Goal: Transaction & Acquisition: Purchase product/service

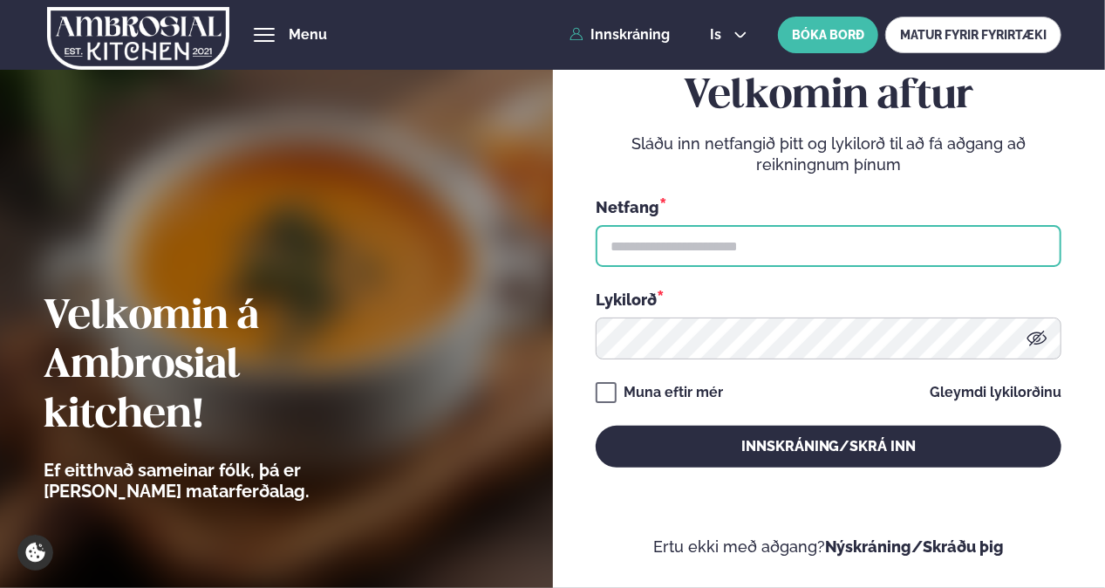
type input "**********"
drag, startPoint x: 0, startPoint y: 0, endPoint x: 672, endPoint y: 232, distance: 711.1
click at [672, 232] on input "**********" at bounding box center [829, 246] width 466 height 42
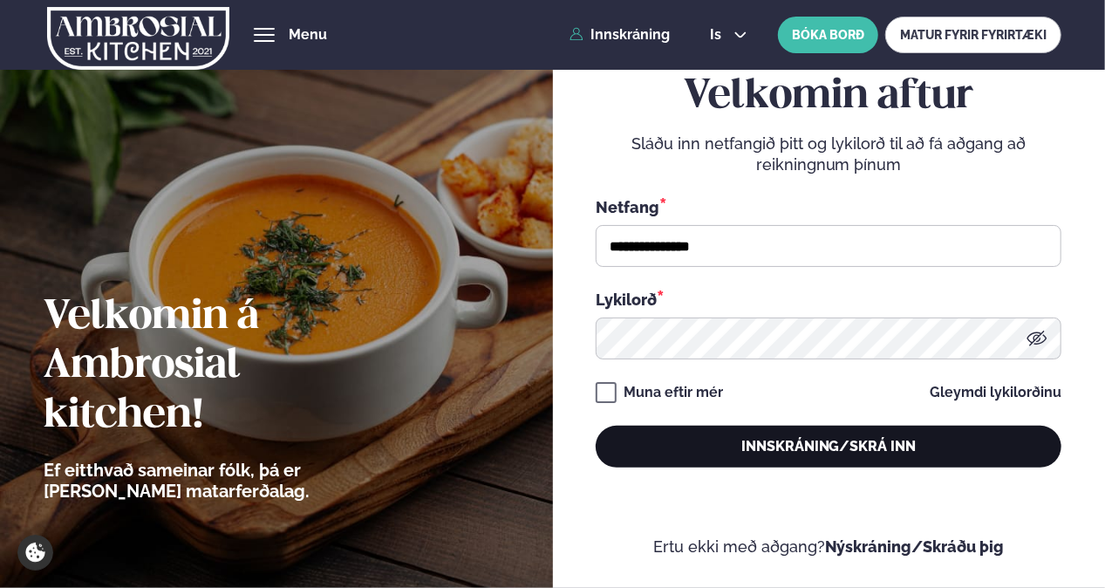
click at [761, 453] on button "Innskráning/Skrá inn" at bounding box center [829, 447] width 466 height 42
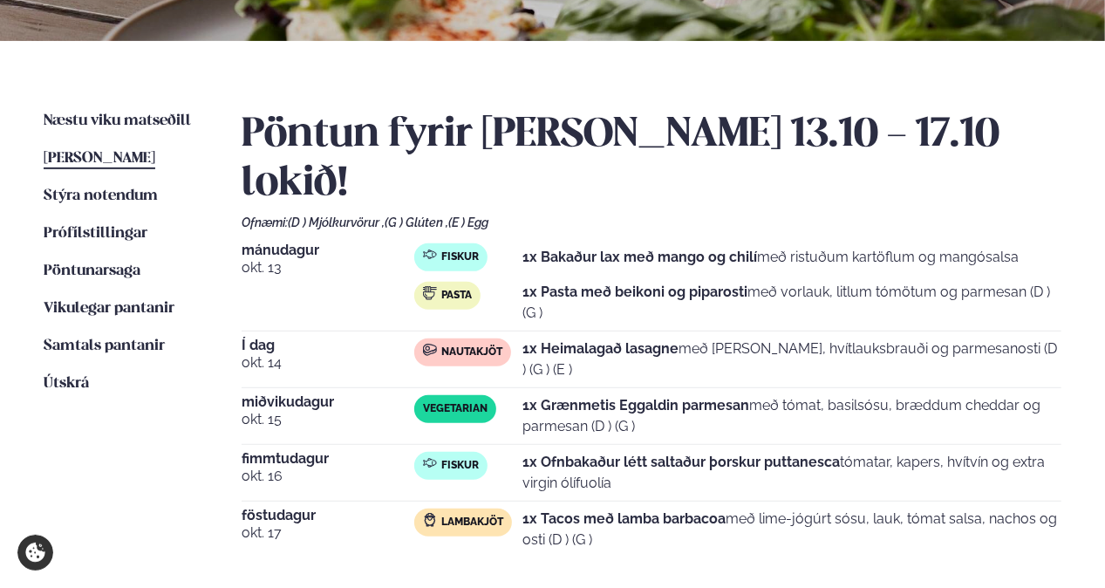
scroll to position [349, 0]
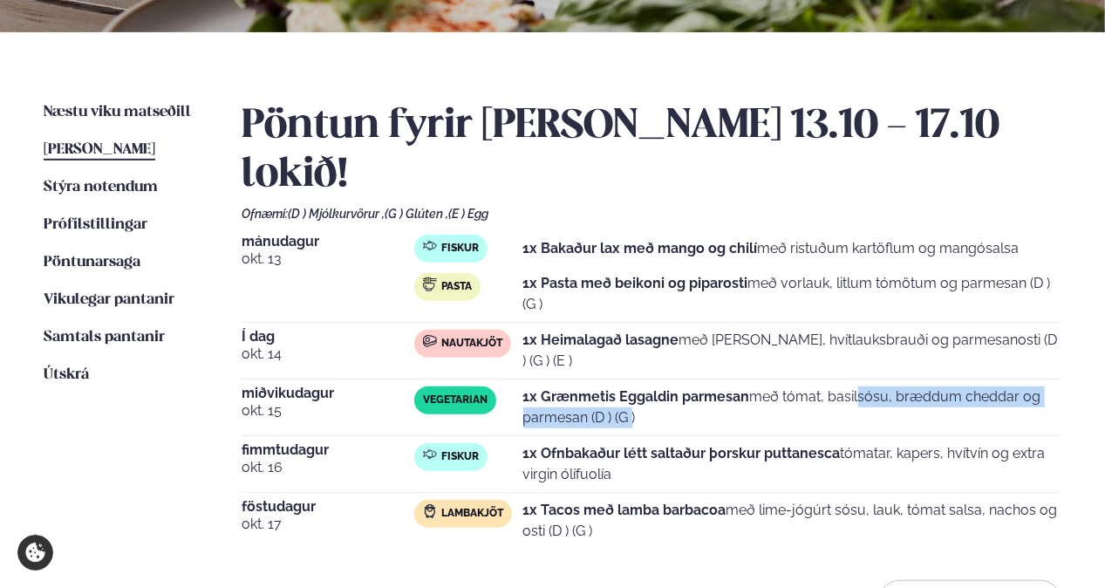
drag, startPoint x: 614, startPoint y: 364, endPoint x: 781, endPoint y: 355, distance: 167.7
click at [781, 386] on p "1x Grænmetis Eggaldin parmesan með tómat, basilsósu, bræddum cheddar og parmesa…" at bounding box center [792, 407] width 539 height 42
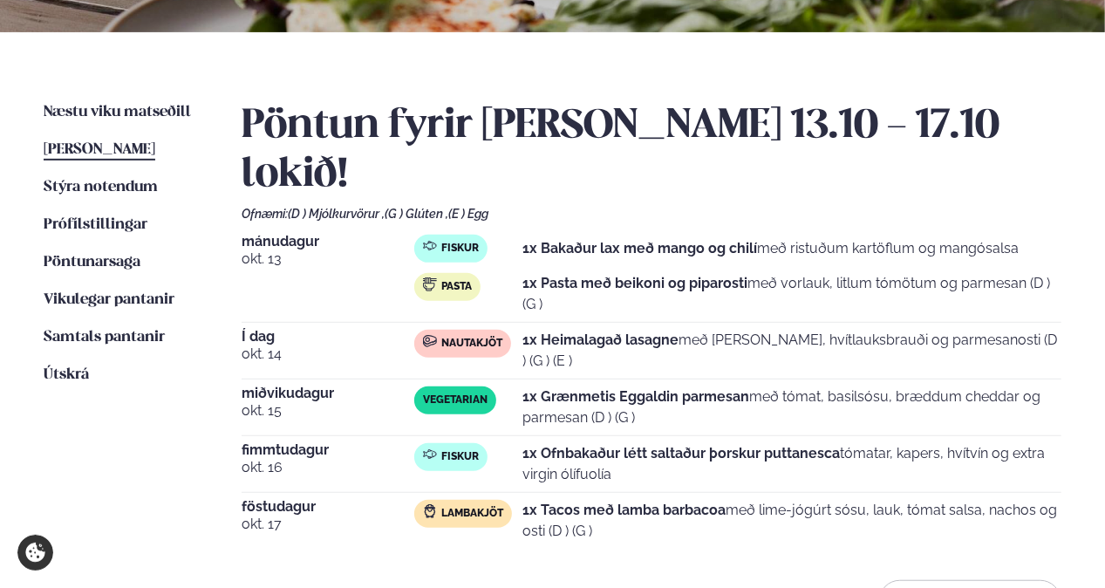
drag, startPoint x: 781, startPoint y: 355, endPoint x: 769, endPoint y: 375, distance: 23.5
click at [769, 386] on p "1x Grænmetis Eggaldin parmesan með tómat, basilsósu, bræddum cheddar og parmesa…" at bounding box center [792, 407] width 539 height 42
click at [588, 443] on p "1x Ofnbakaður létt saltaður þorskur puttanesca tómatar, kapers, hvítvín og extr…" at bounding box center [792, 464] width 539 height 42
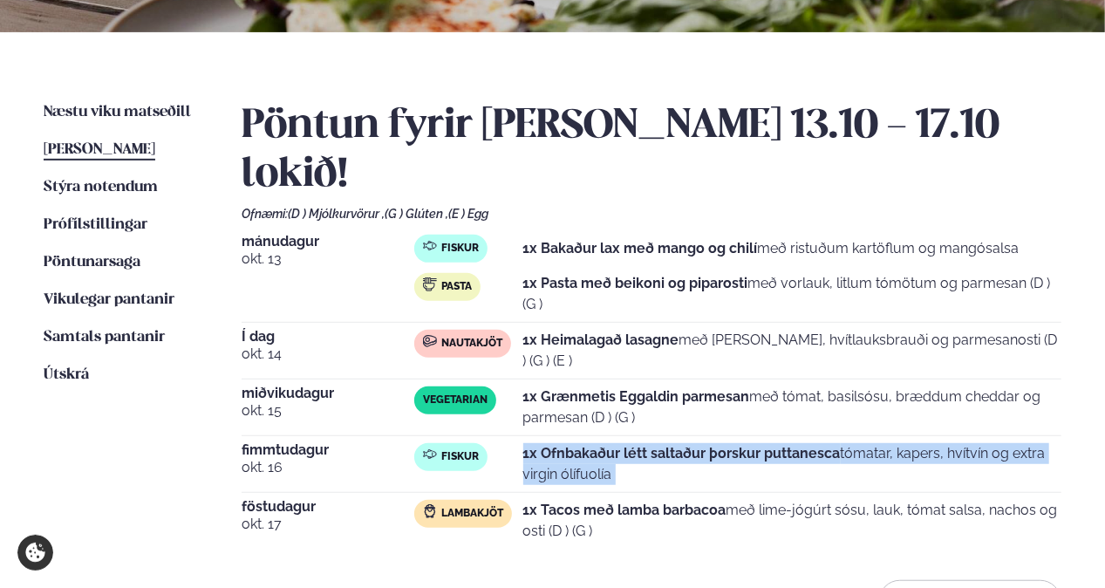
click at [588, 443] on p "1x Ofnbakaður létt saltaður þorskur puttanesca tómatar, kapers, hvítvín og extr…" at bounding box center [792, 464] width 539 height 42
drag, startPoint x: 588, startPoint y: 419, endPoint x: 725, endPoint y: 426, distance: 137.9
click at [725, 443] on p "1x Ofnbakaður létt saltaður þorskur puttanesca tómatar, kapers, hvítvín og extr…" at bounding box center [792, 464] width 539 height 42
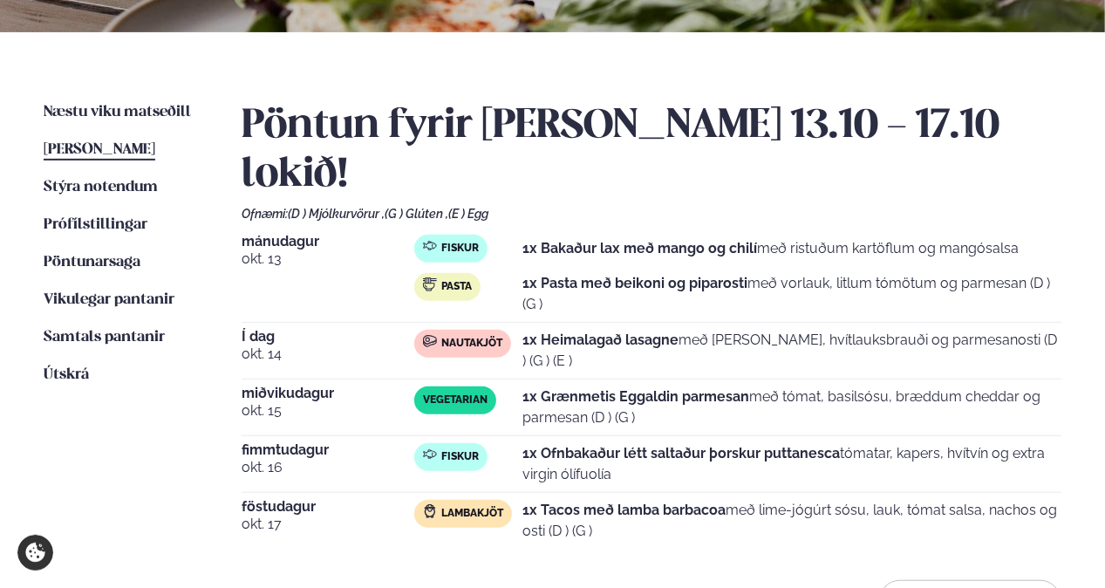
click at [725, 500] on p "1x Tacos með lamba barbacoa með lime-jógúrt sósu, lauk, tómat salsa, nachos og …" at bounding box center [792, 521] width 539 height 42
click at [108, 110] on span "Næstu viku matseðill" at bounding box center [117, 112] width 147 height 15
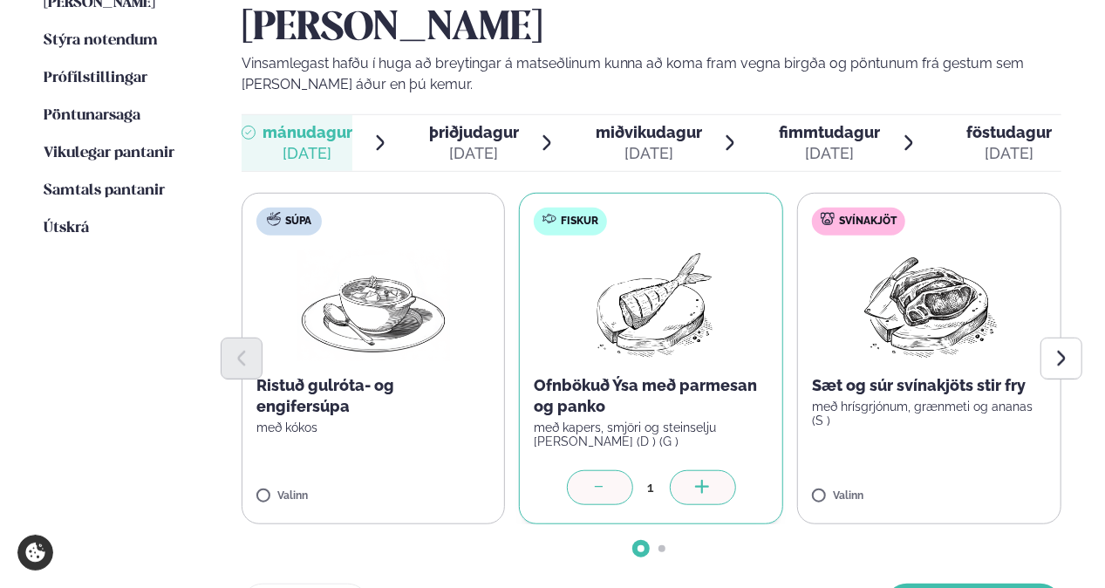
scroll to position [523, 0]
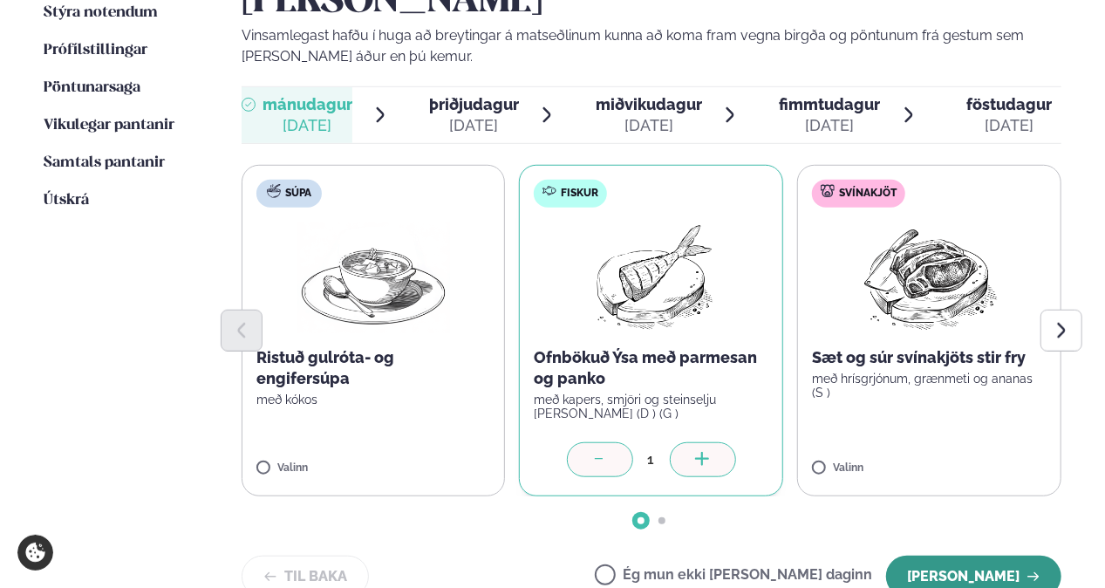
click at [986, 555] on button "[PERSON_NAME]" at bounding box center [973, 576] width 175 height 42
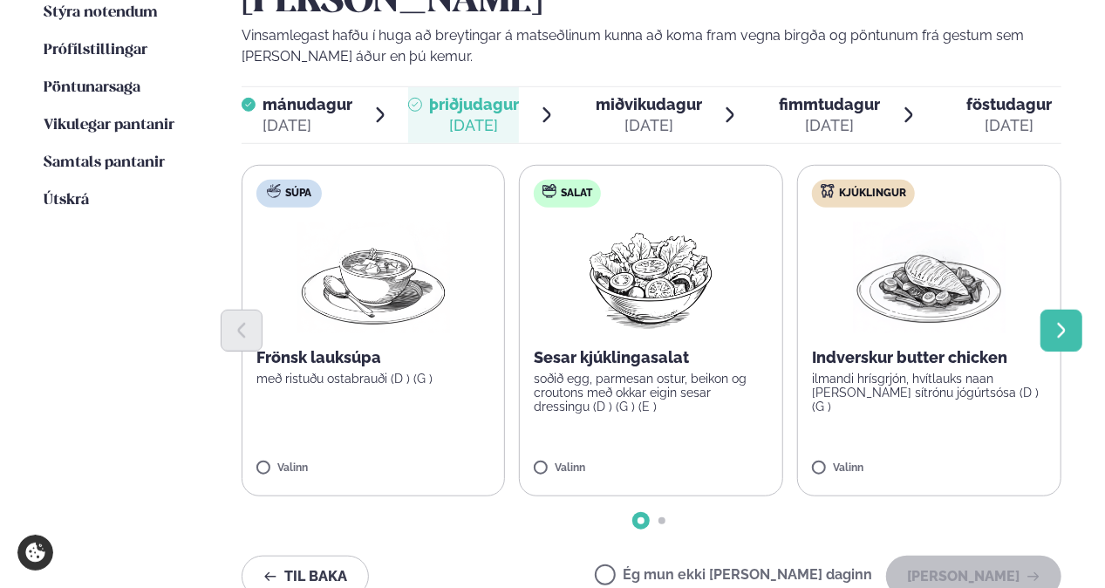
click at [1072, 310] on button "Next slide" at bounding box center [1061, 331] width 42 height 42
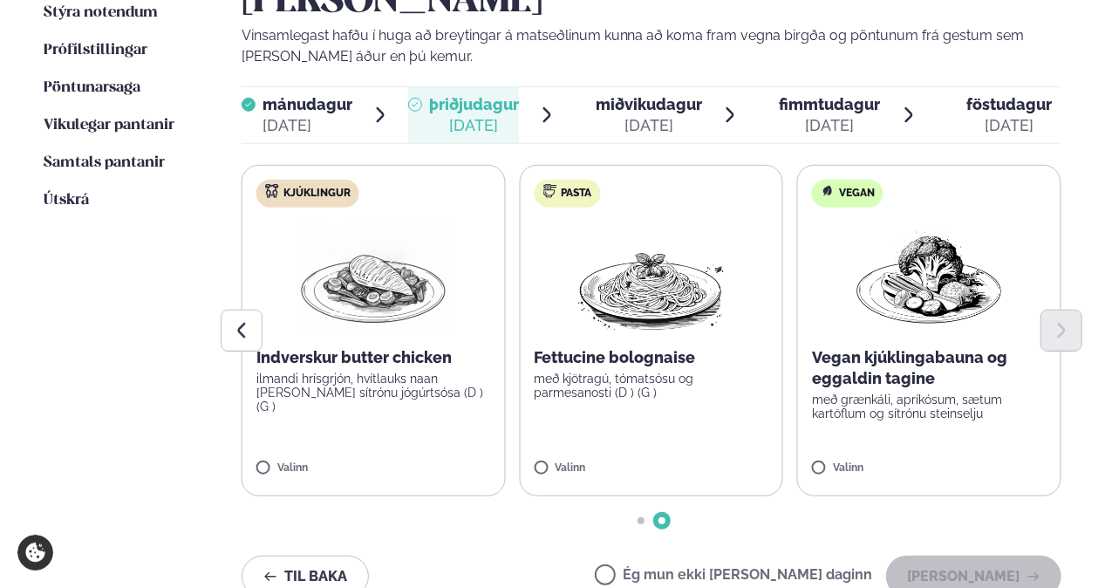
click at [343, 371] on p "ilmandi hrísgrjón, hvítlauks naan [PERSON_NAME] sítrónu jógúrtsósa (D ) (G )" at bounding box center [373, 392] width 235 height 42
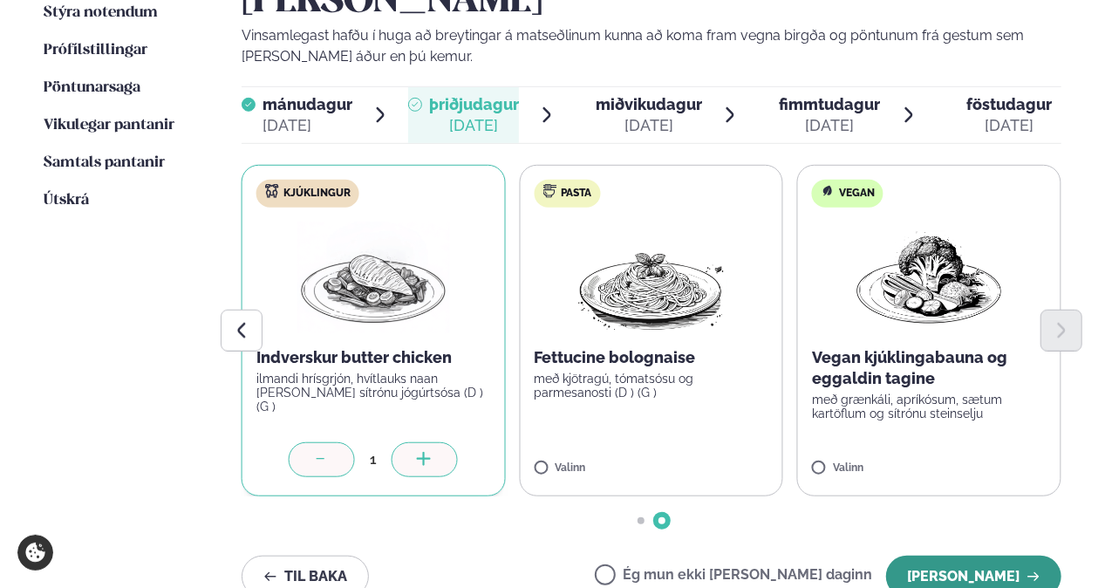
click at [977, 555] on button "[PERSON_NAME]" at bounding box center [973, 576] width 175 height 42
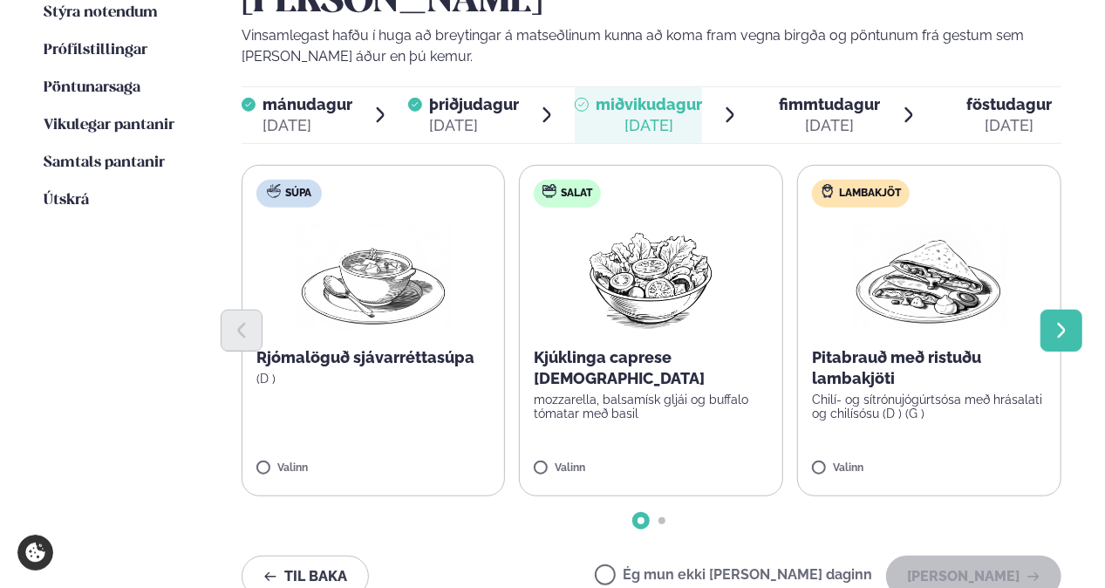
click at [1060, 321] on icon "Next slide" at bounding box center [1061, 330] width 19 height 19
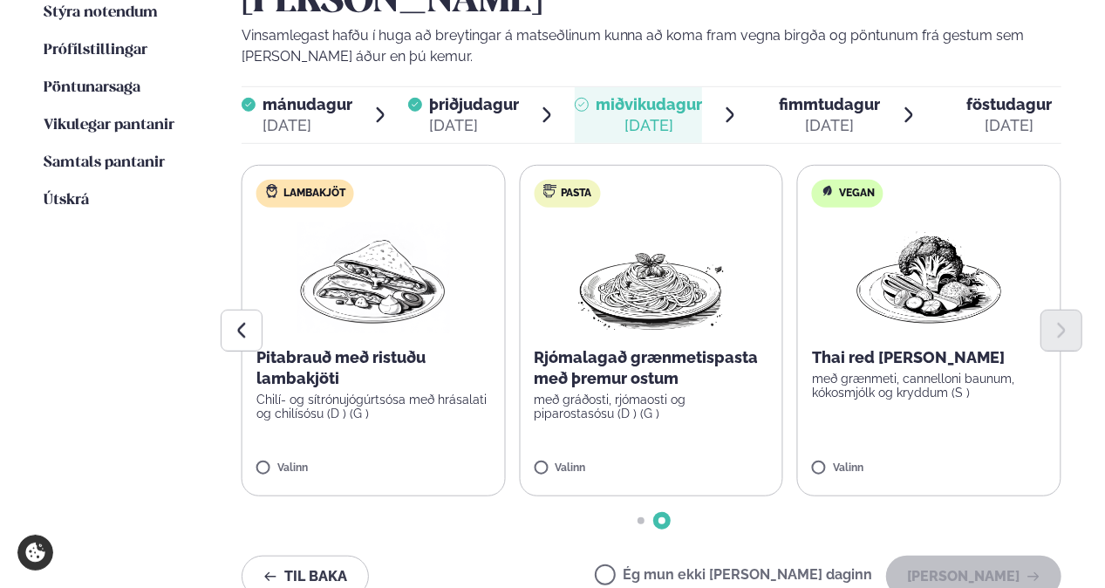
click at [316, 392] on p "Chilí- og sítrónujógúrtsósa með hrásalati og chilísósu (D ) (G )" at bounding box center [373, 406] width 235 height 28
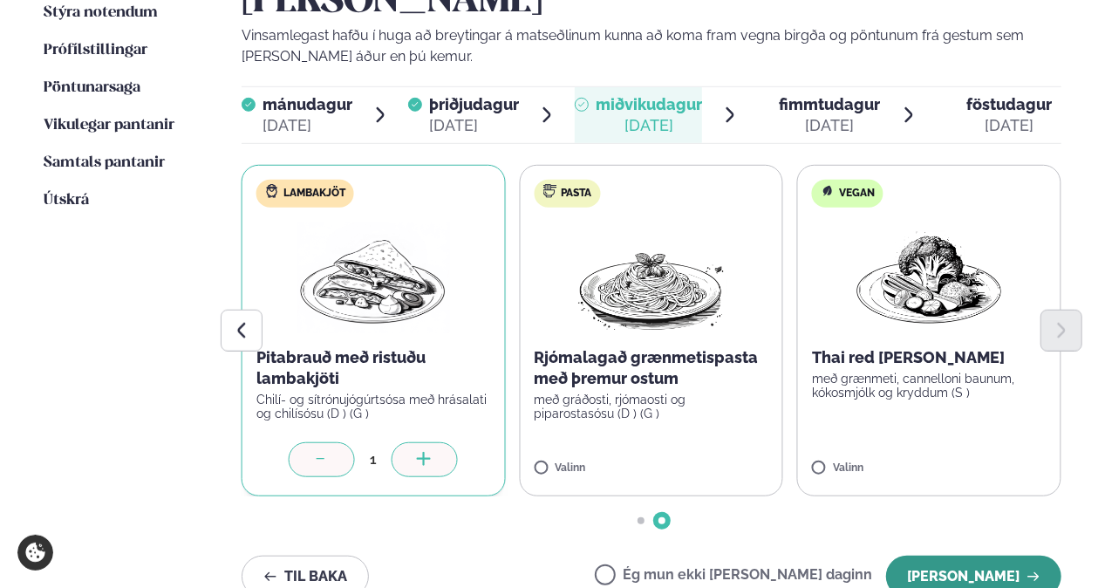
click at [983, 555] on button "[PERSON_NAME]" at bounding box center [973, 576] width 175 height 42
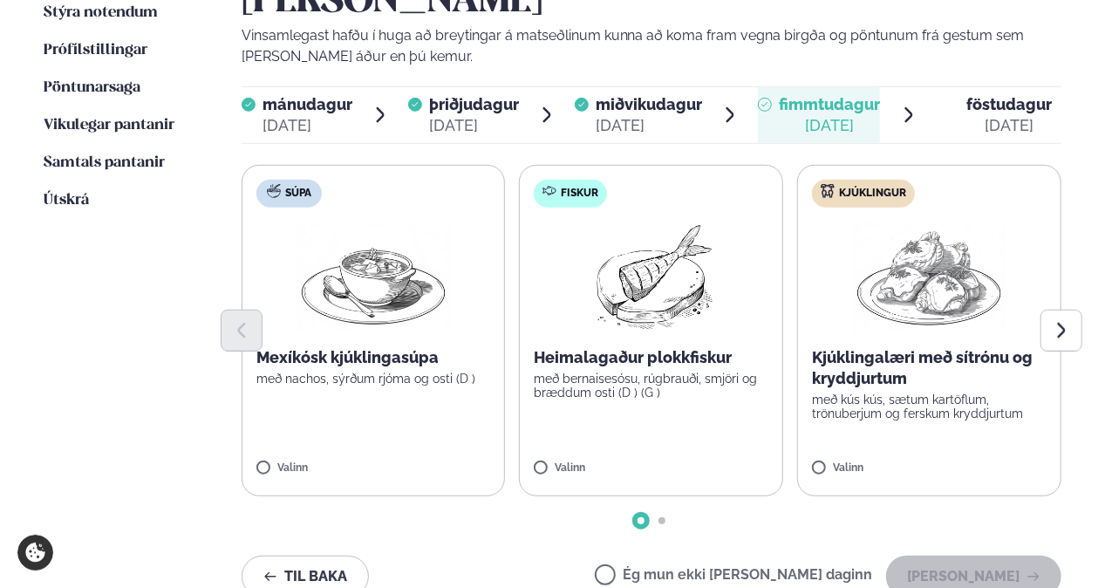
click at [684, 371] on p "með bernaisesósu, rúgbrauði, smjöri og bræddum osti (D ) (G )" at bounding box center [651, 385] width 235 height 28
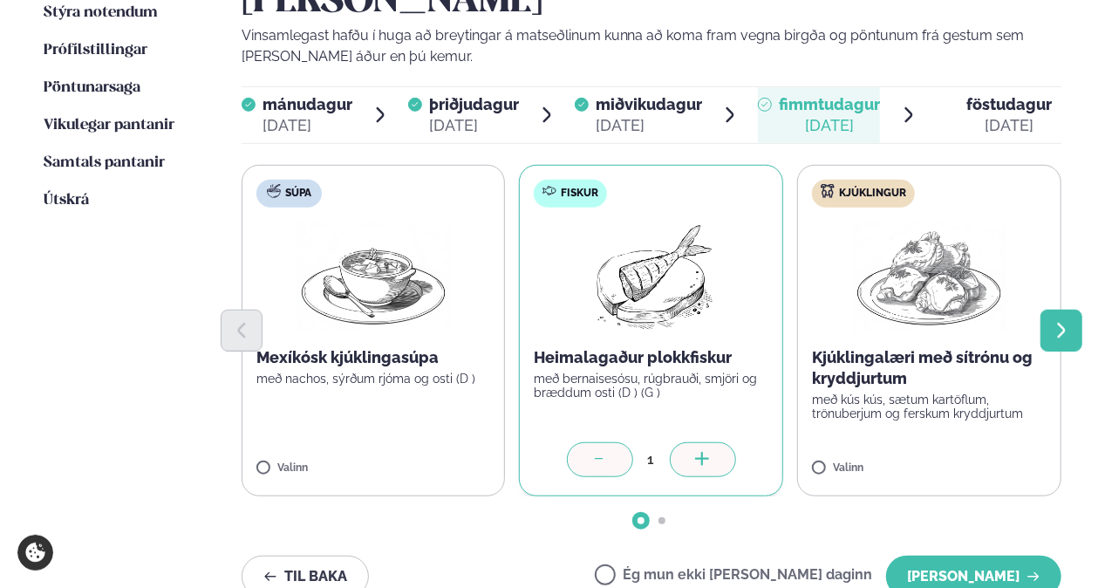
click at [1055, 321] on icon "Next slide" at bounding box center [1061, 330] width 19 height 19
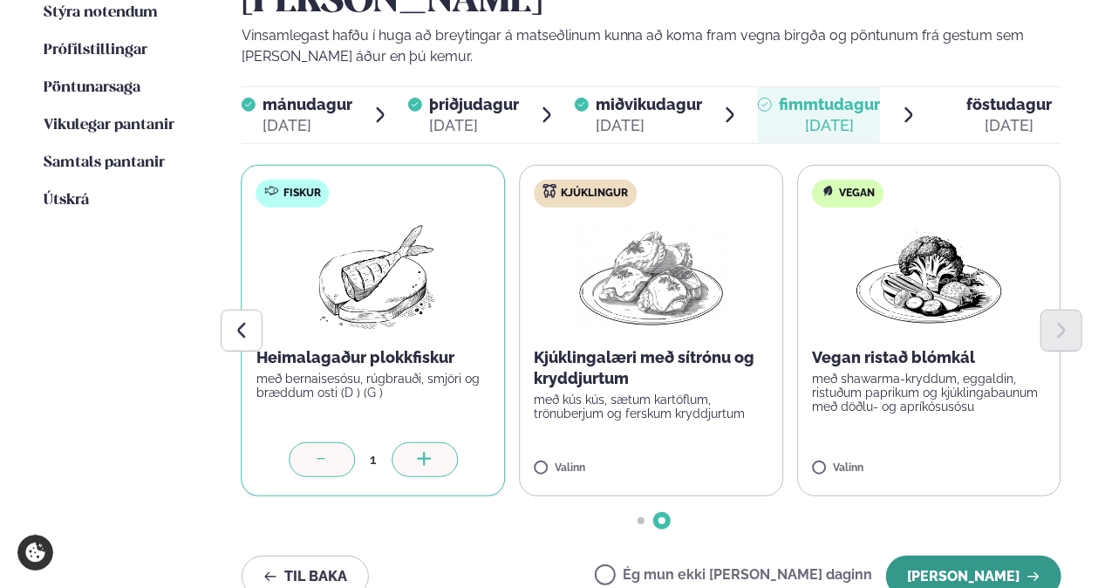
click at [1018, 555] on button "[PERSON_NAME]" at bounding box center [973, 576] width 175 height 42
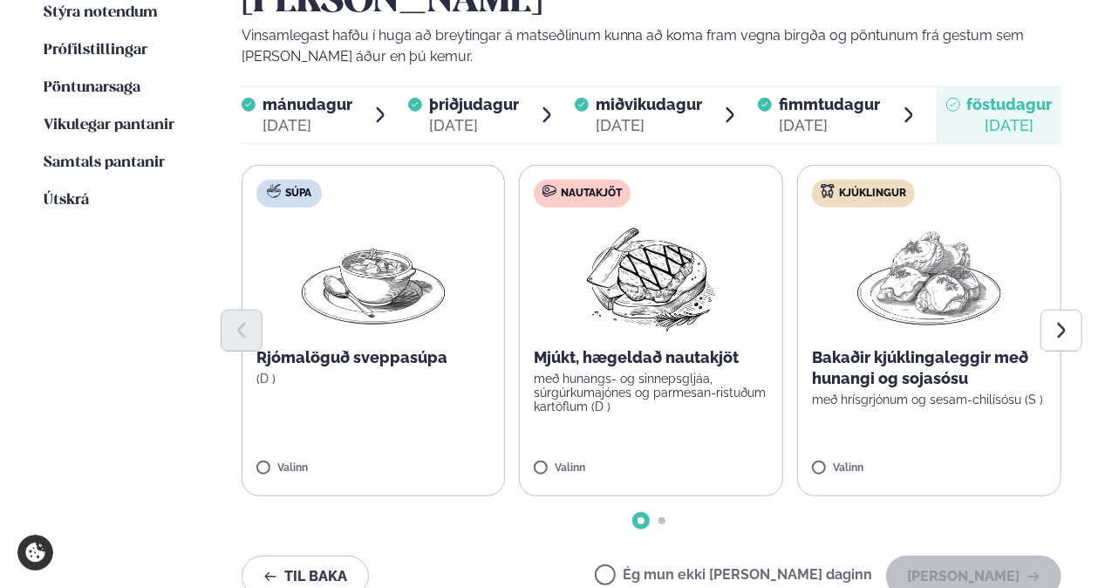
click at [698, 462] on div "Valinn" at bounding box center [651, 469] width 235 height 15
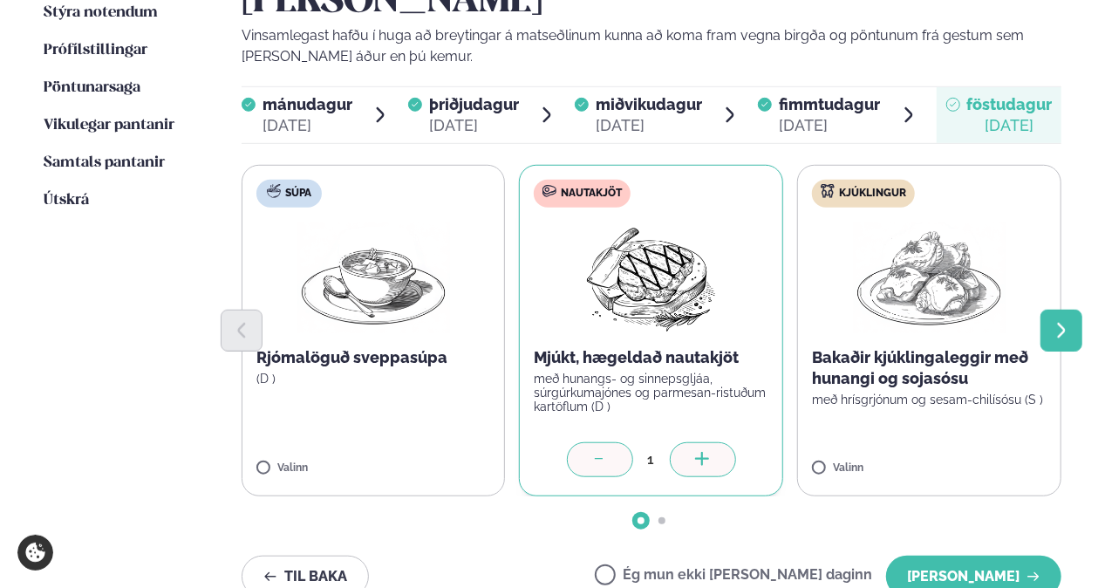
click at [1064, 321] on icon "Next slide" at bounding box center [1061, 330] width 19 height 19
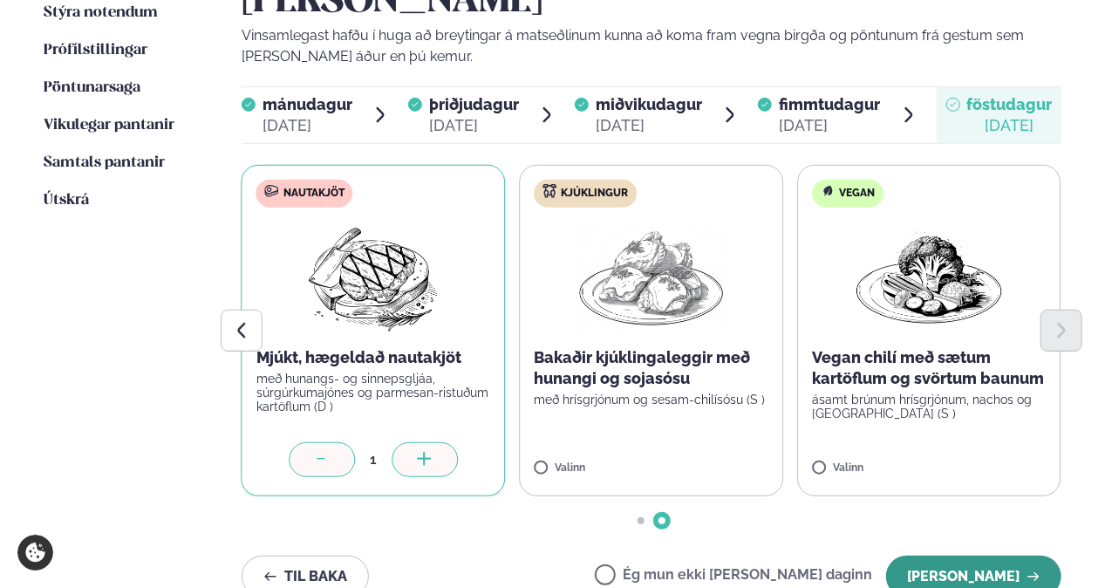
click at [1006, 555] on button "[PERSON_NAME]" at bounding box center [973, 576] width 175 height 42
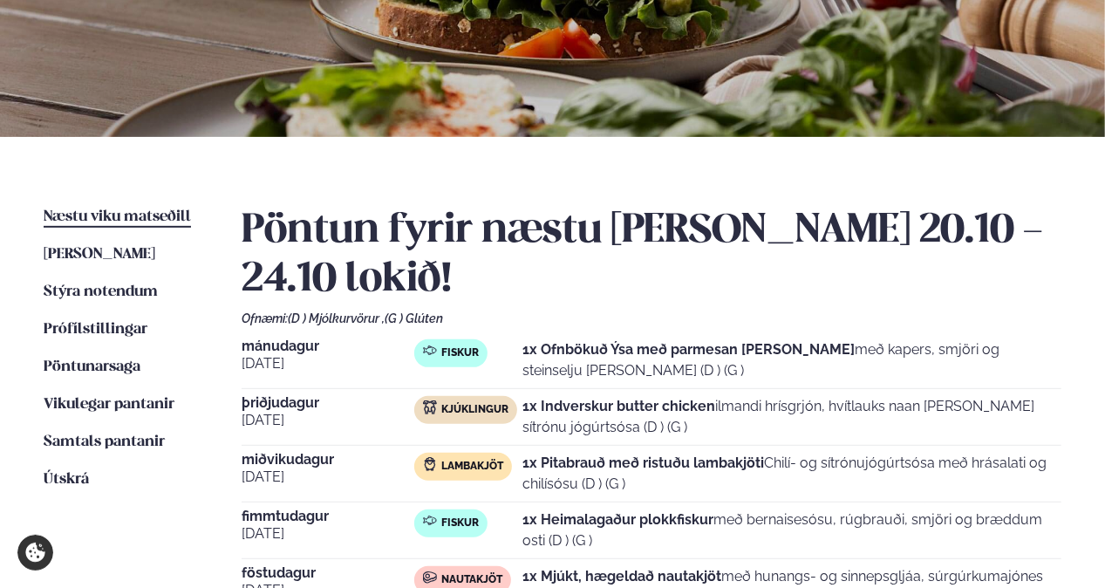
scroll to position [87, 0]
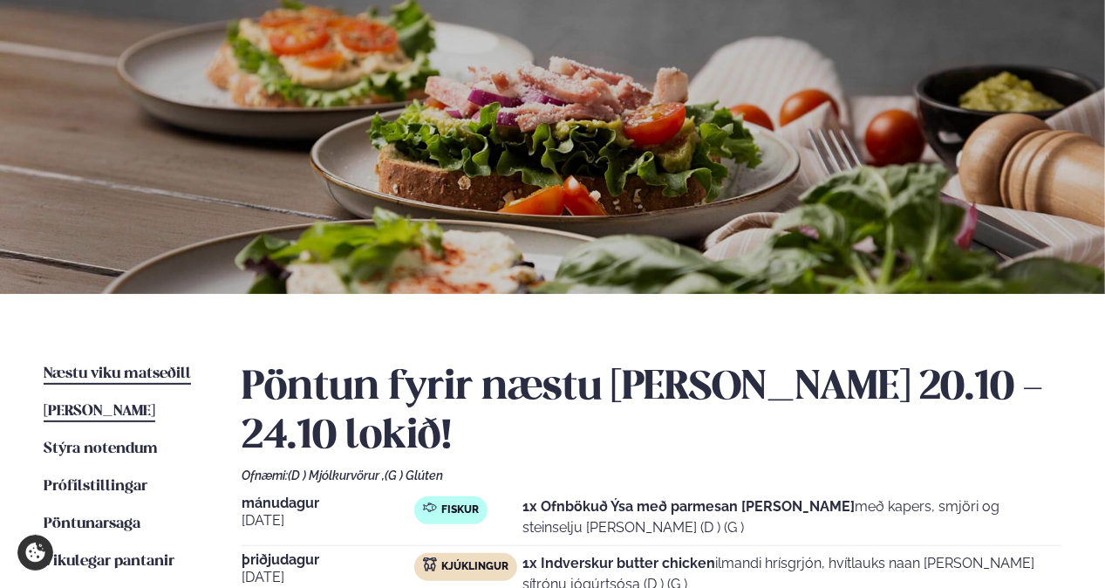
click at [133, 417] on span "[PERSON_NAME]" at bounding box center [100, 411] width 112 height 15
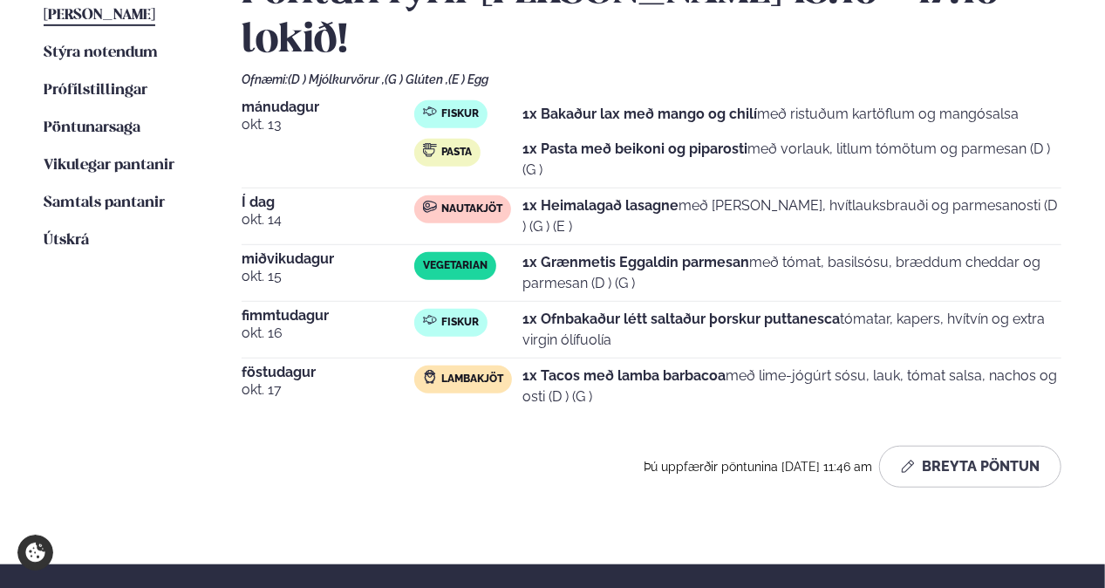
scroll to position [349, 0]
